Goal: Information Seeking & Learning: Learn about a topic

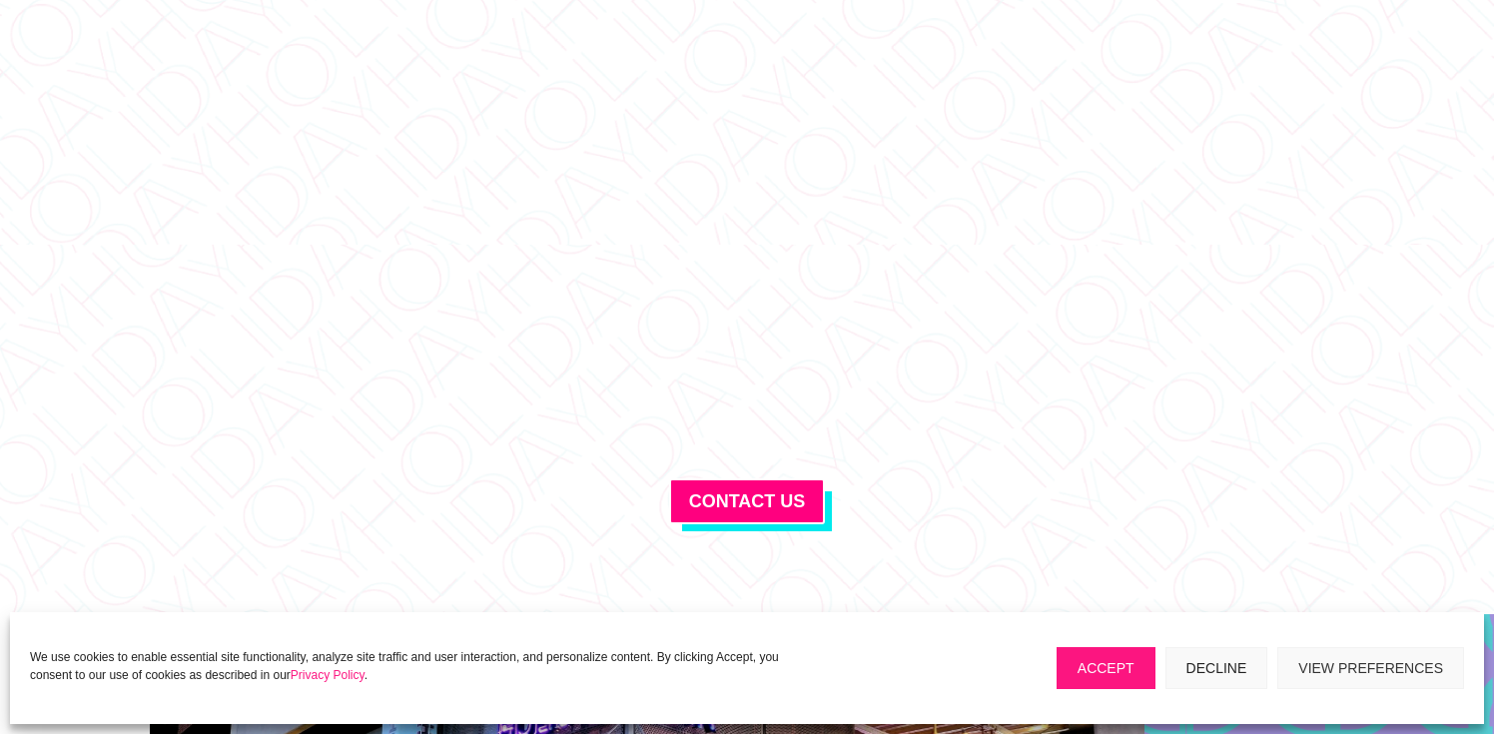
scroll to position [7211, 0]
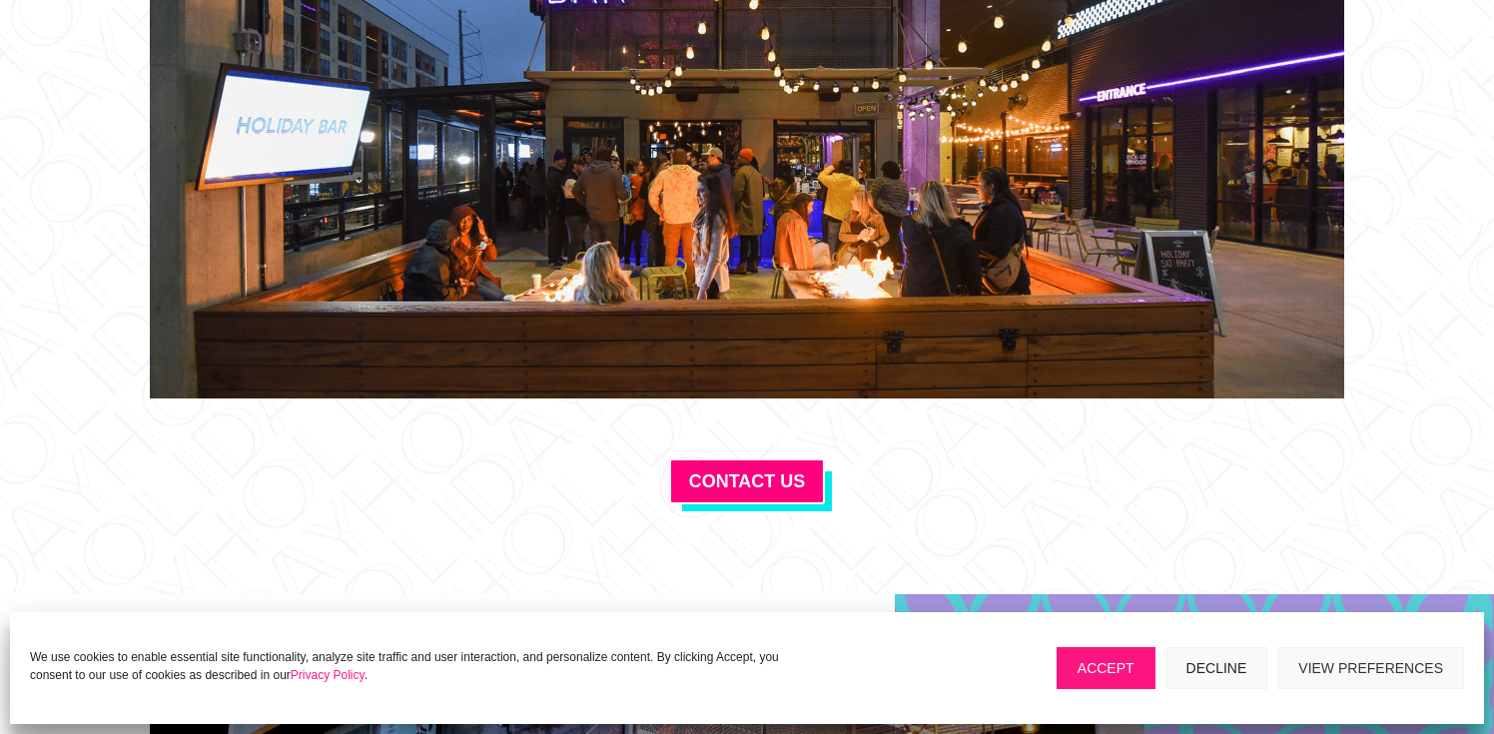
click at [1196, 652] on button "Decline" at bounding box center [1217, 668] width 103 height 42
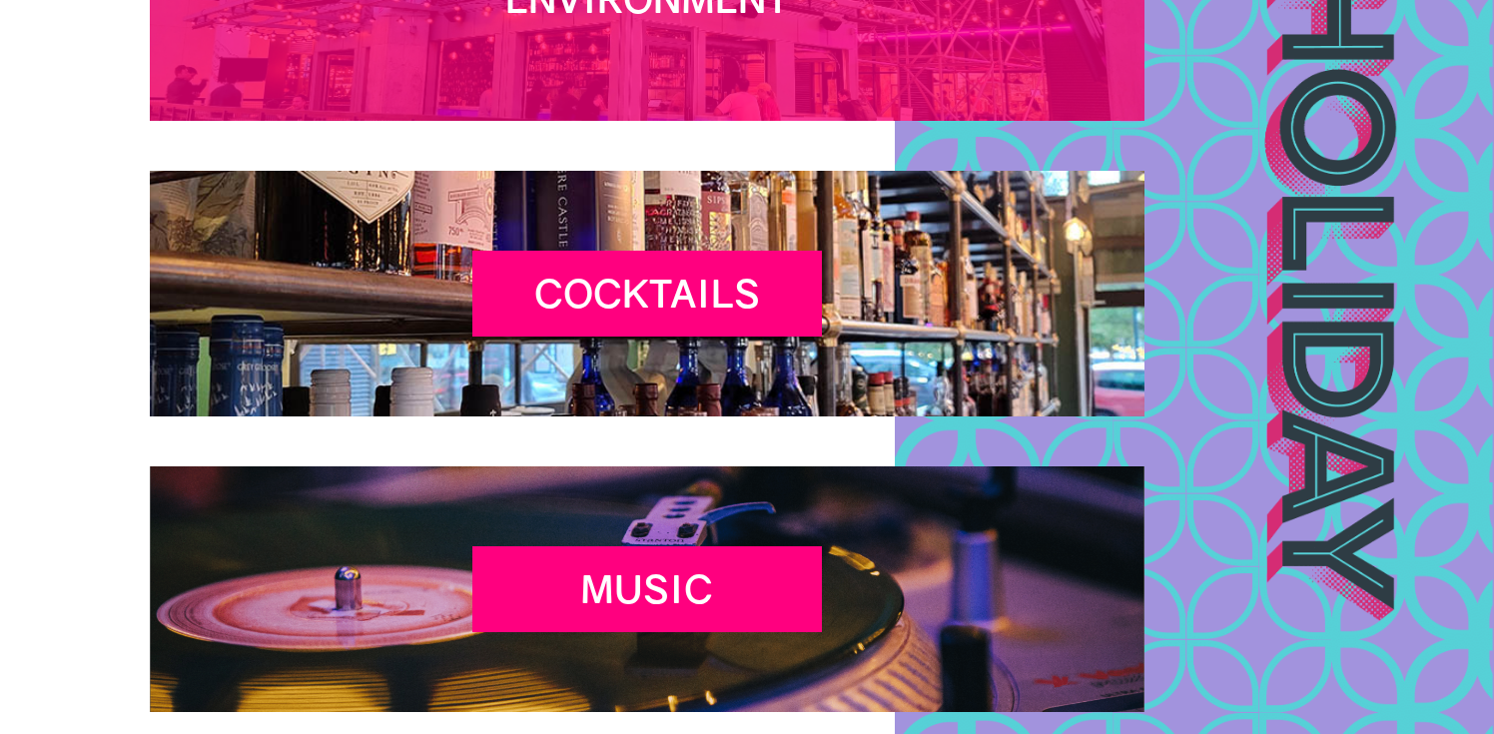
scroll to position [8025, 0]
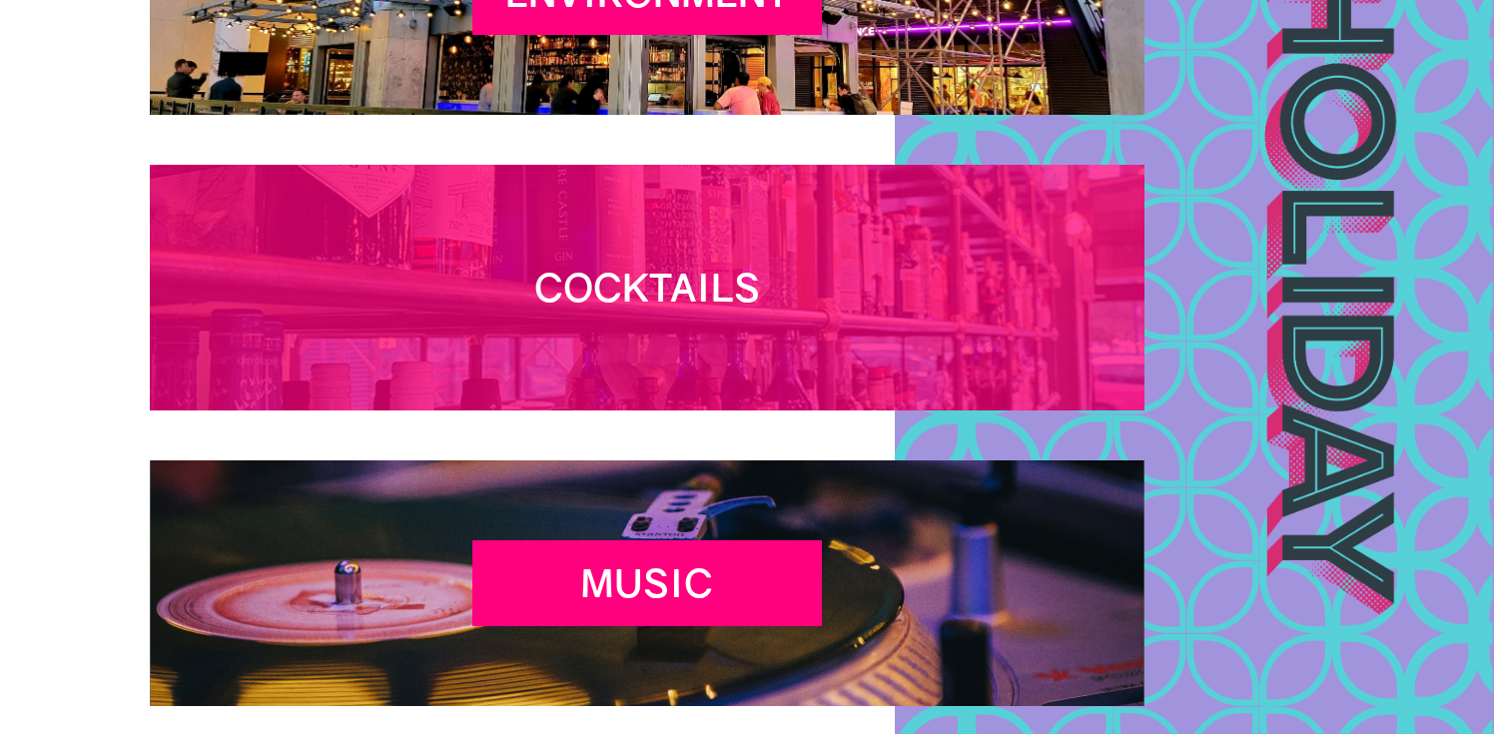
click at [602, 300] on h2 "Cocktails" at bounding box center [648, 293] width 350 height 56
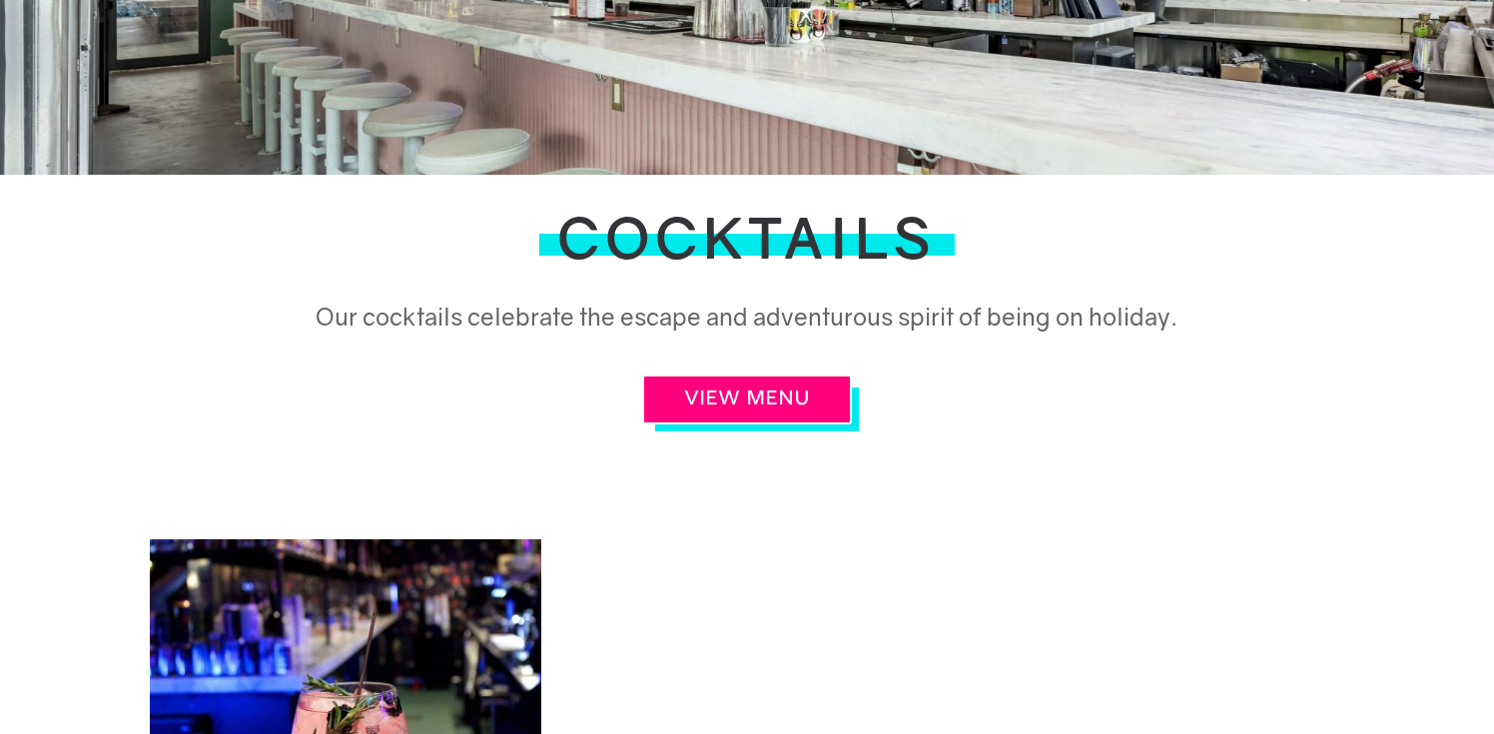
scroll to position [466, 0]
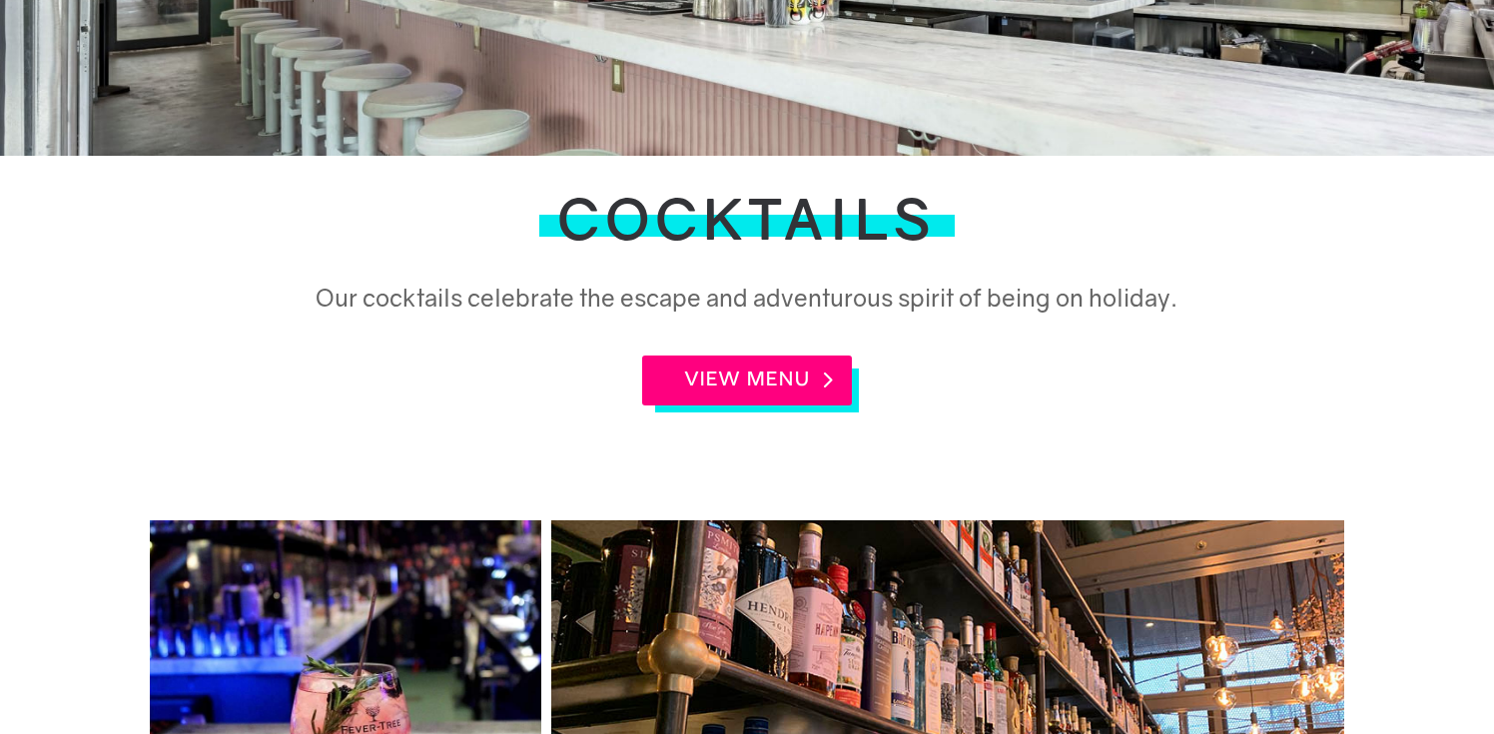
click at [731, 373] on link "VIEW MENU" at bounding box center [747, 381] width 210 height 50
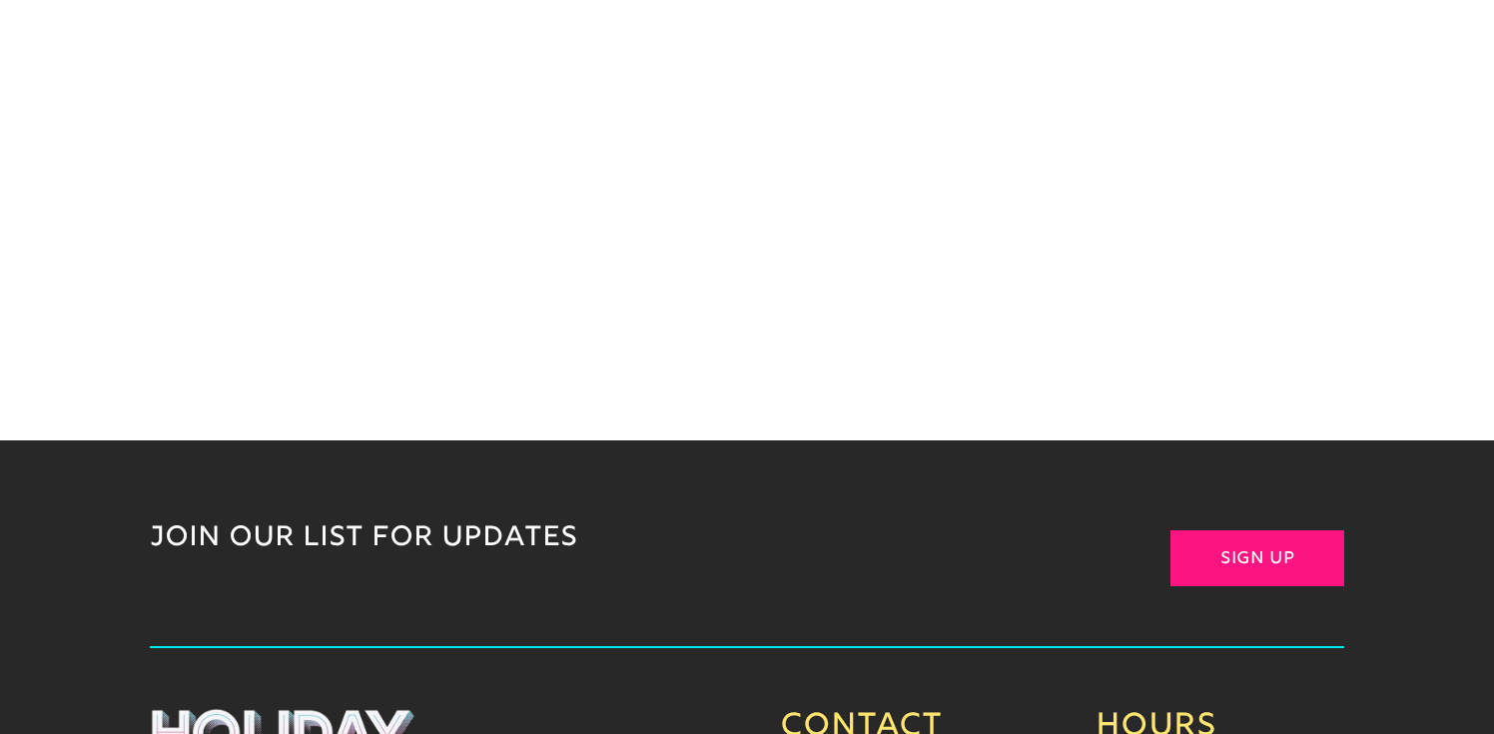
scroll to position [2330, 0]
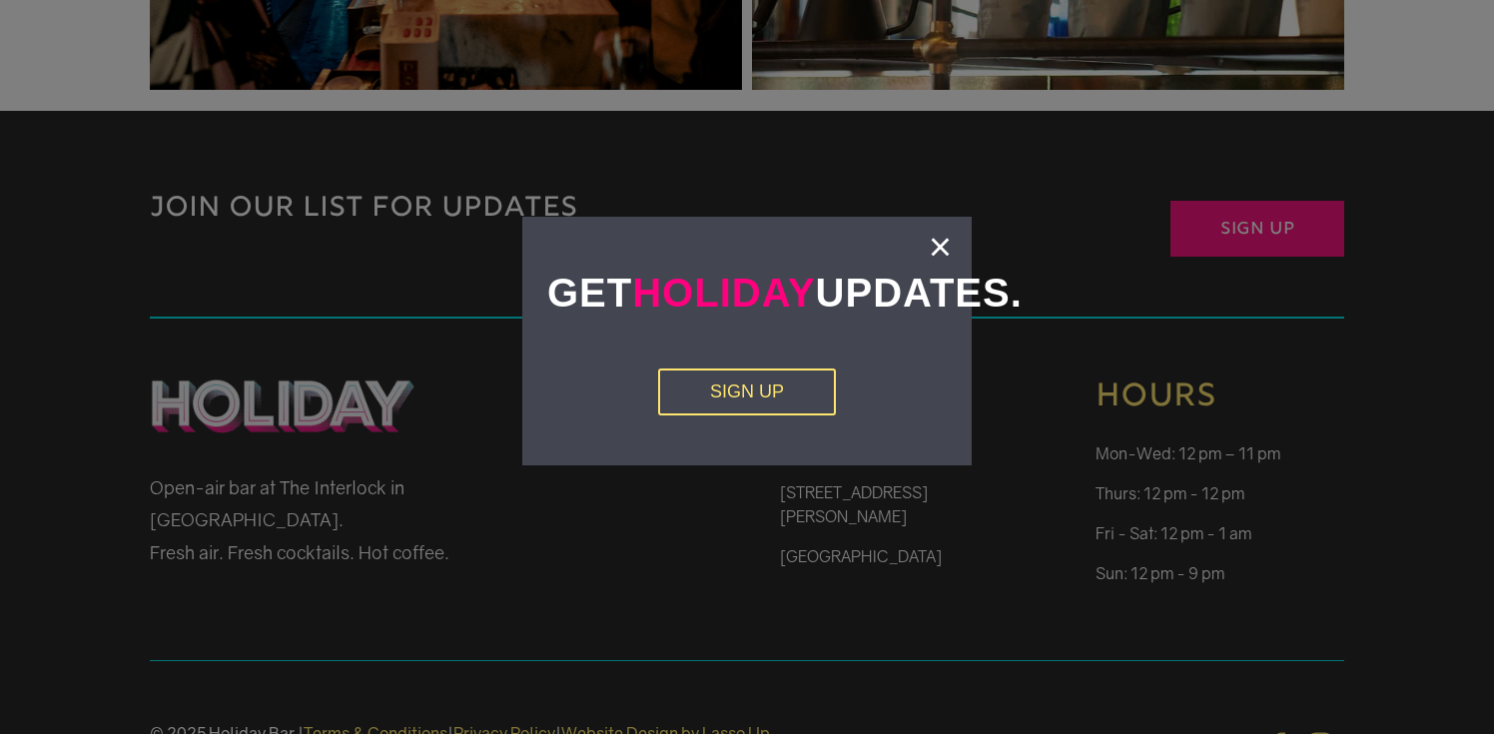
scroll to position [4309, 0]
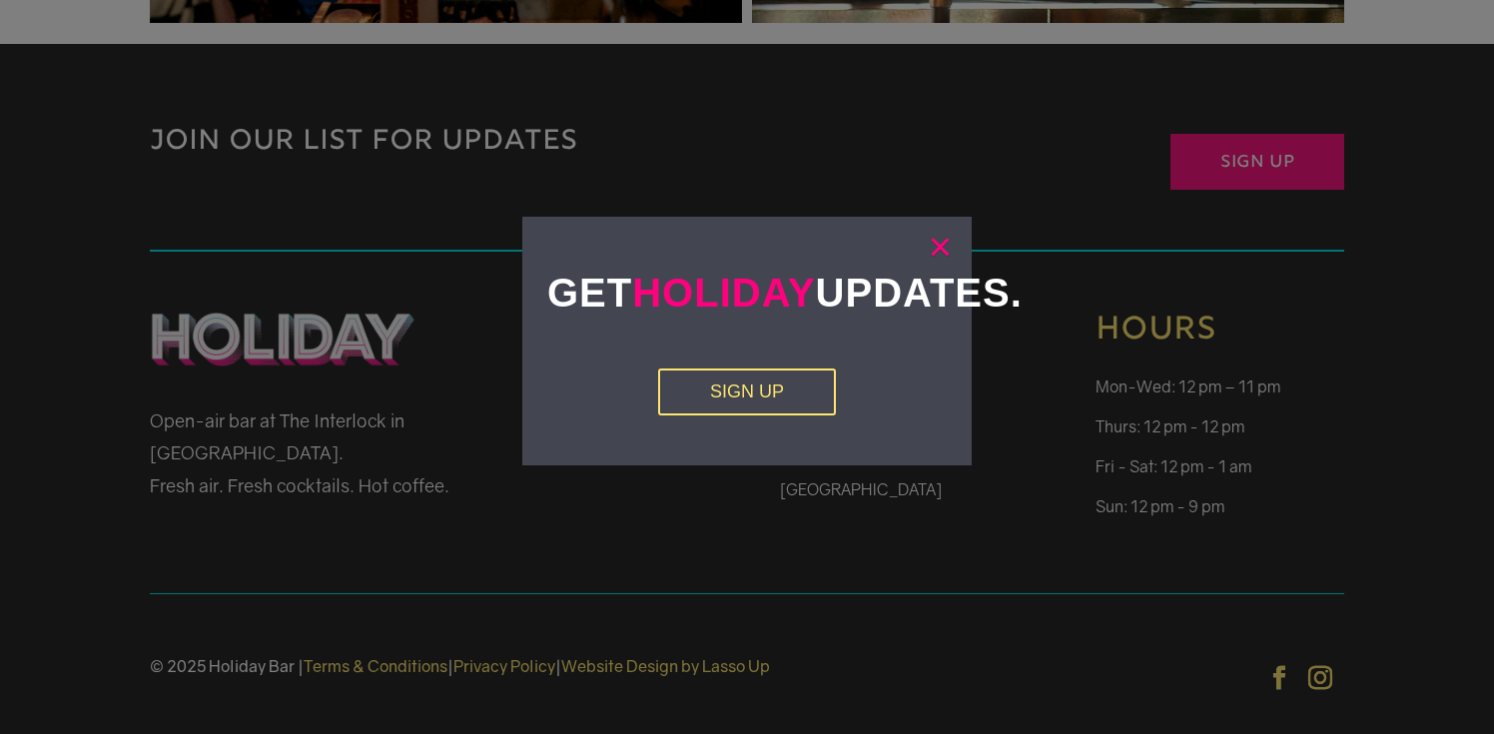
click at [944, 247] on link "×" at bounding box center [940, 247] width 23 height 20
